Goal: Complete application form

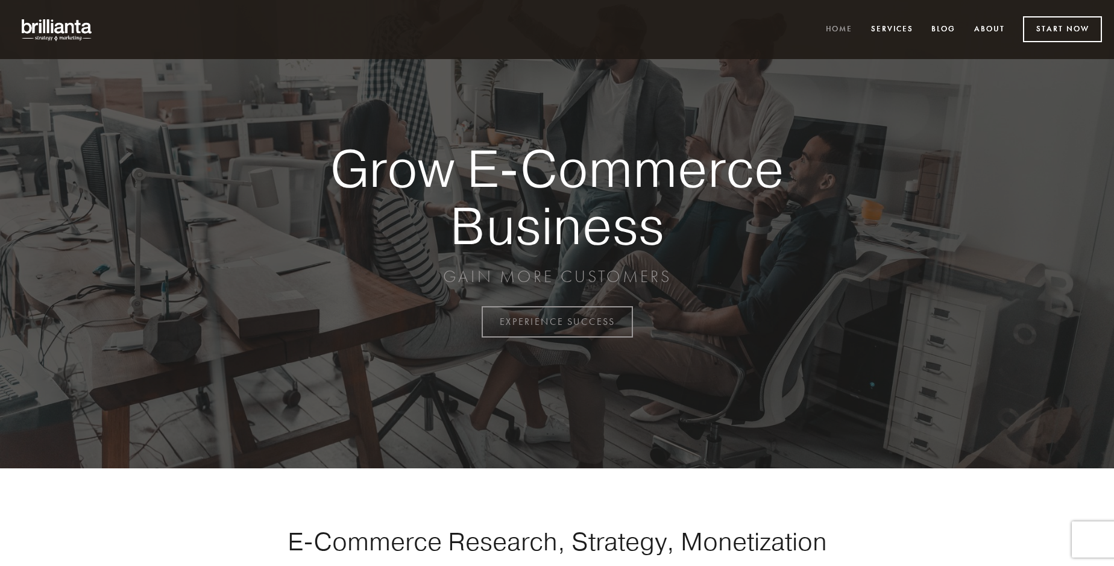
scroll to position [3159, 0]
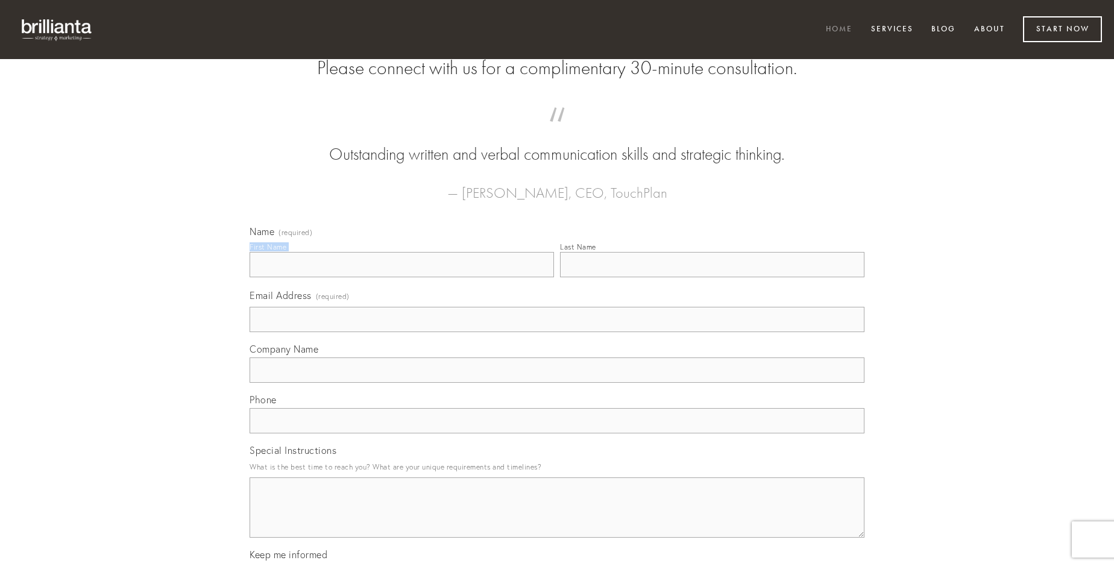
type input "[PERSON_NAME]"
click at [712, 277] on input "Last Name" at bounding box center [712, 264] width 304 height 25
type input "[PERSON_NAME]"
click at [557, 332] on input "Email Address (required)" at bounding box center [556, 319] width 615 height 25
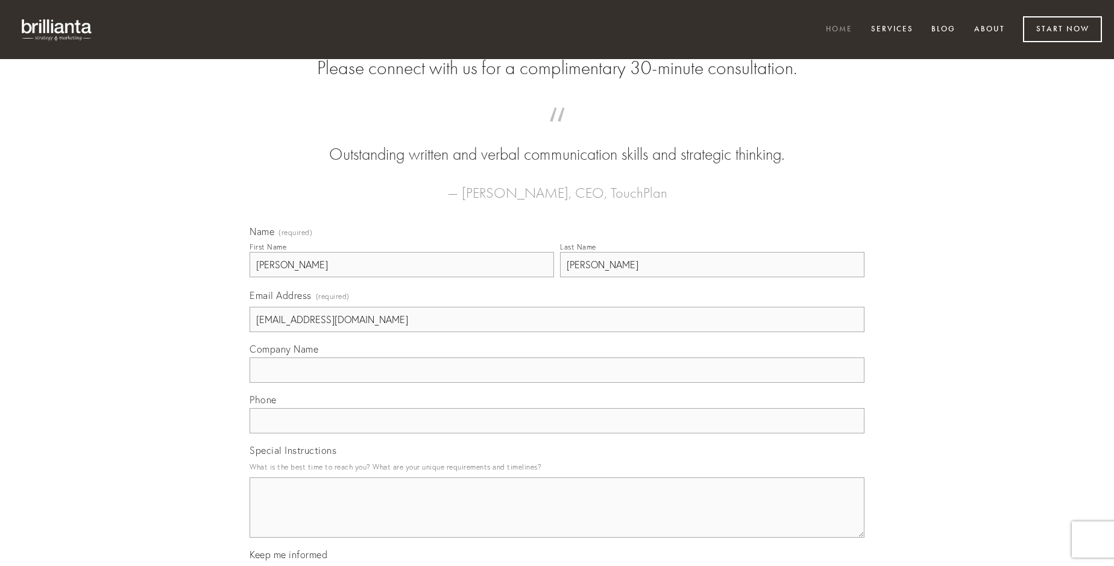
type input "[EMAIL_ADDRESS][DOMAIN_NAME]"
click at [557, 383] on input "Company Name" at bounding box center [556, 369] width 615 height 25
type input "sursum"
click at [557, 433] on input "text" at bounding box center [556, 420] width 615 height 25
click at [557, 518] on textarea "Special Instructions" at bounding box center [556, 507] width 615 height 60
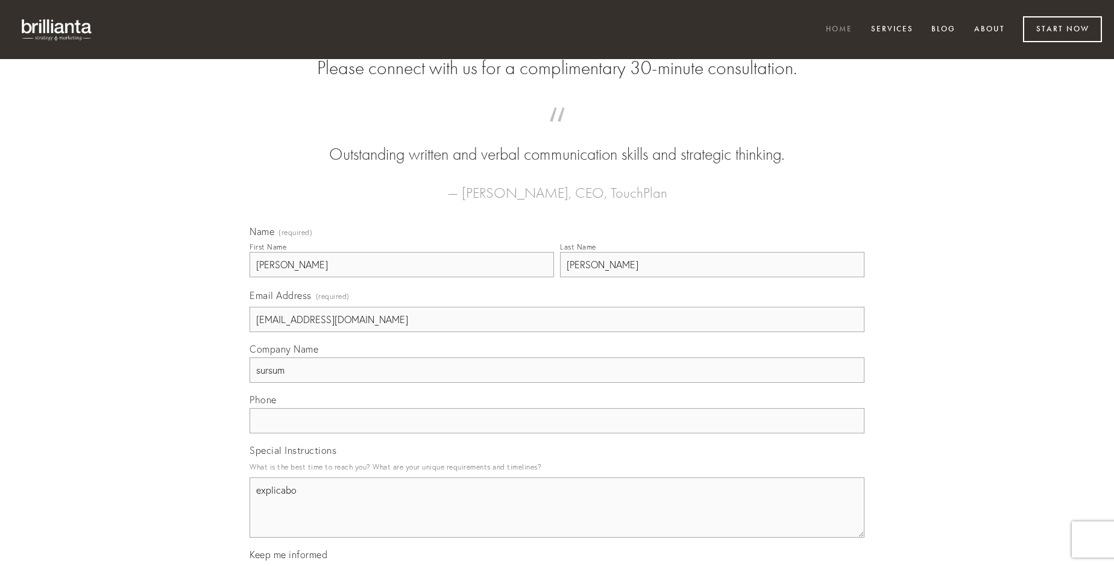
type textarea "explicabo"
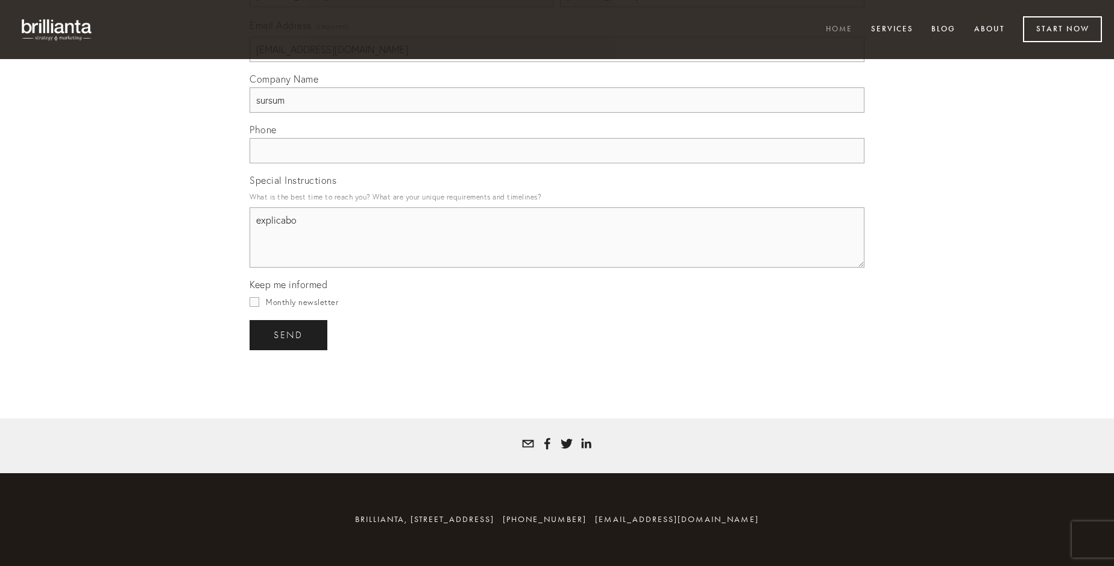
click at [289, 334] on span "send" at bounding box center [289, 335] width 30 height 11
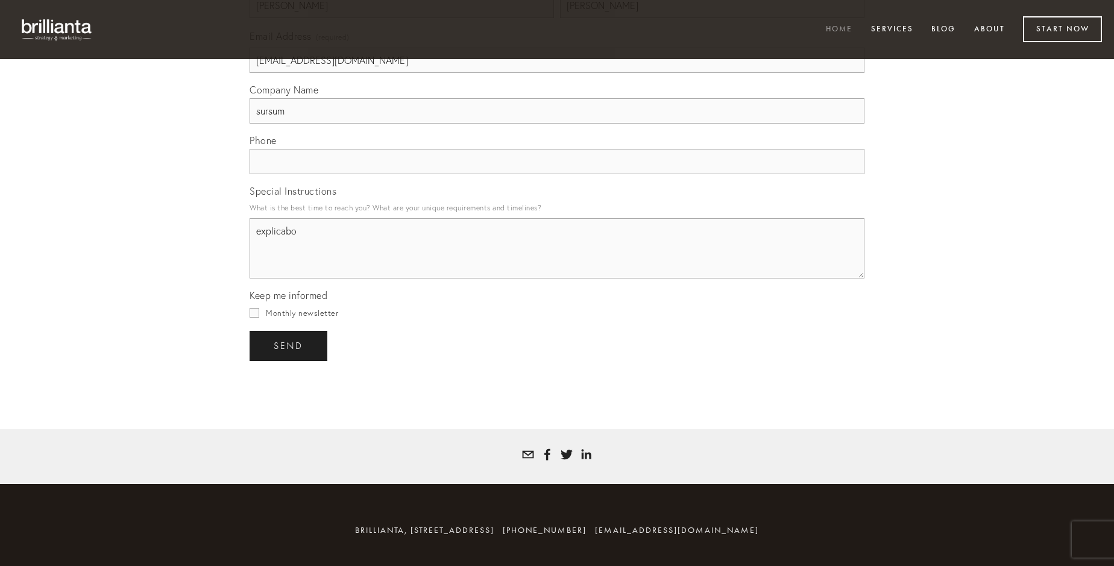
scroll to position [3123, 0]
